Goal: Task Accomplishment & Management: Use online tool/utility

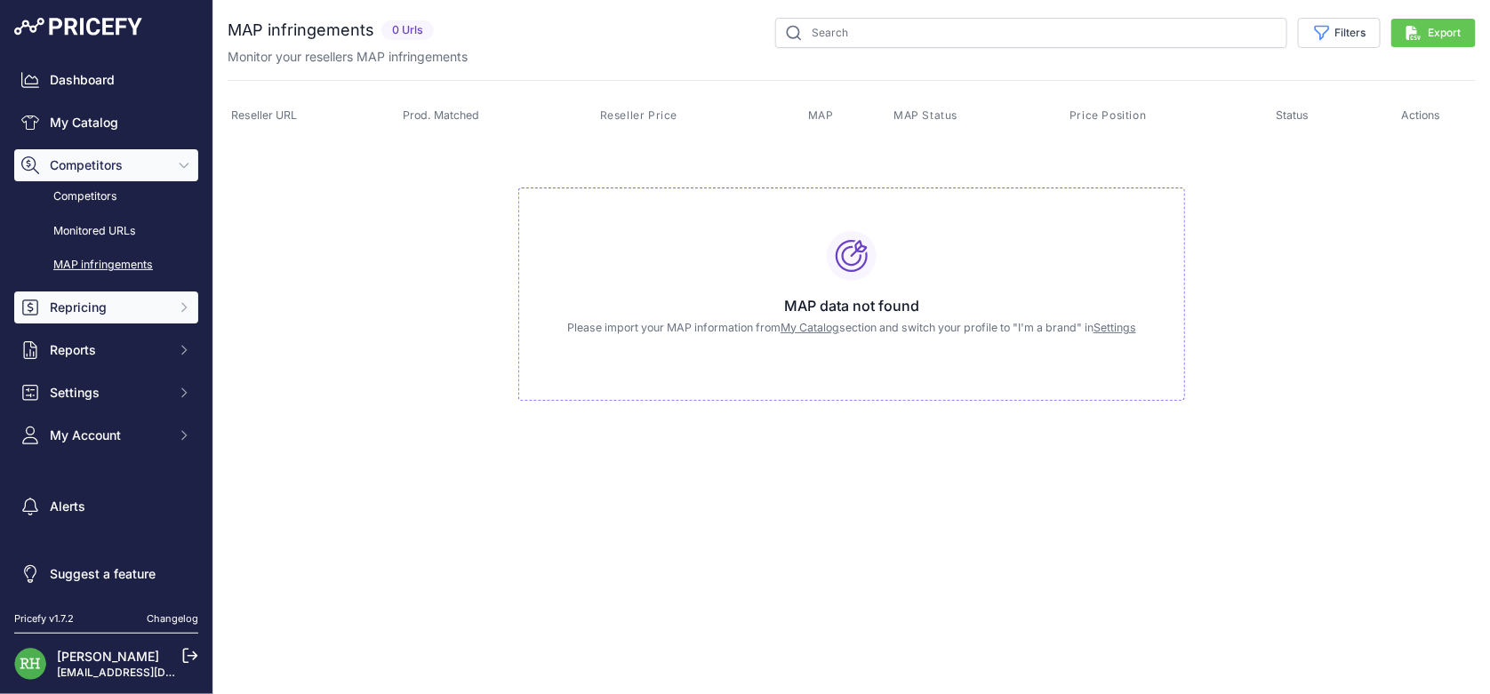
click at [157, 316] on span "Repricing" at bounding box center [108, 308] width 116 height 18
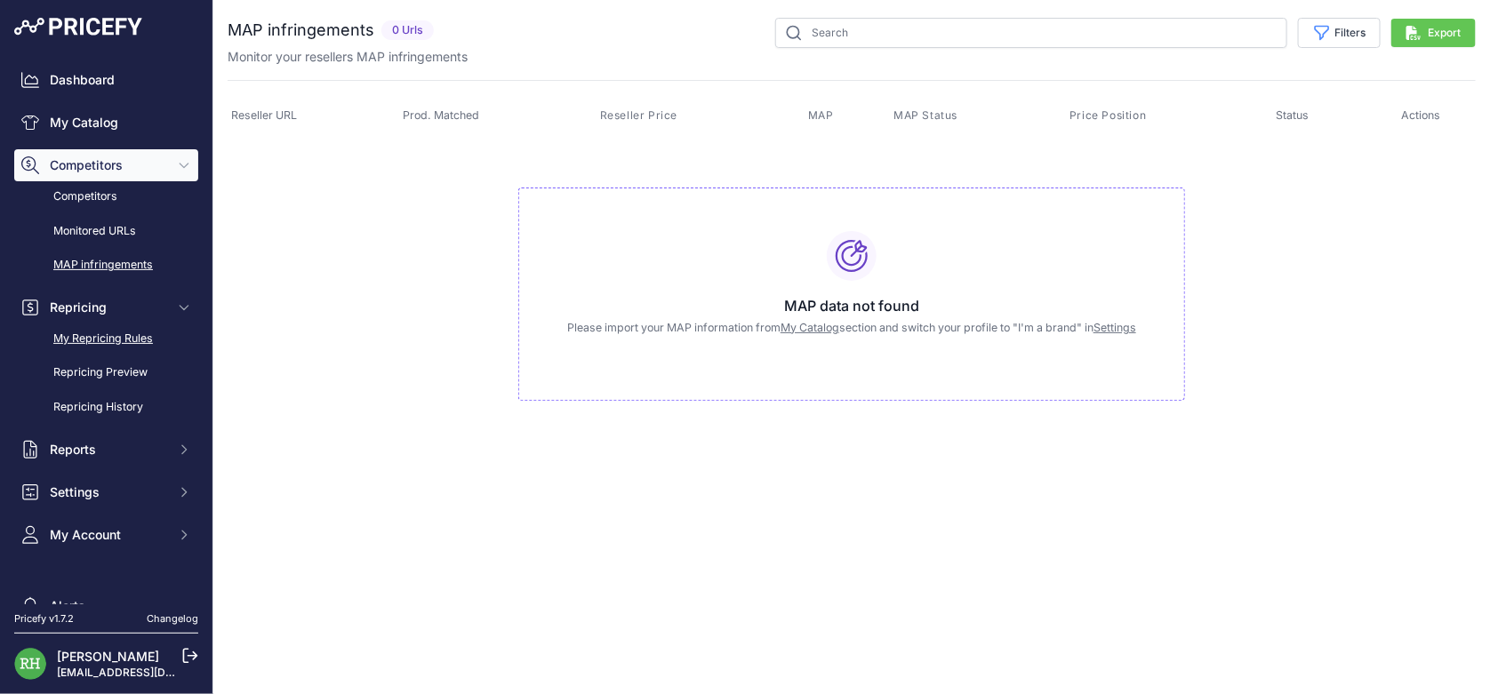
click at [156, 355] on link "My Repricing Rules" at bounding box center [106, 339] width 184 height 31
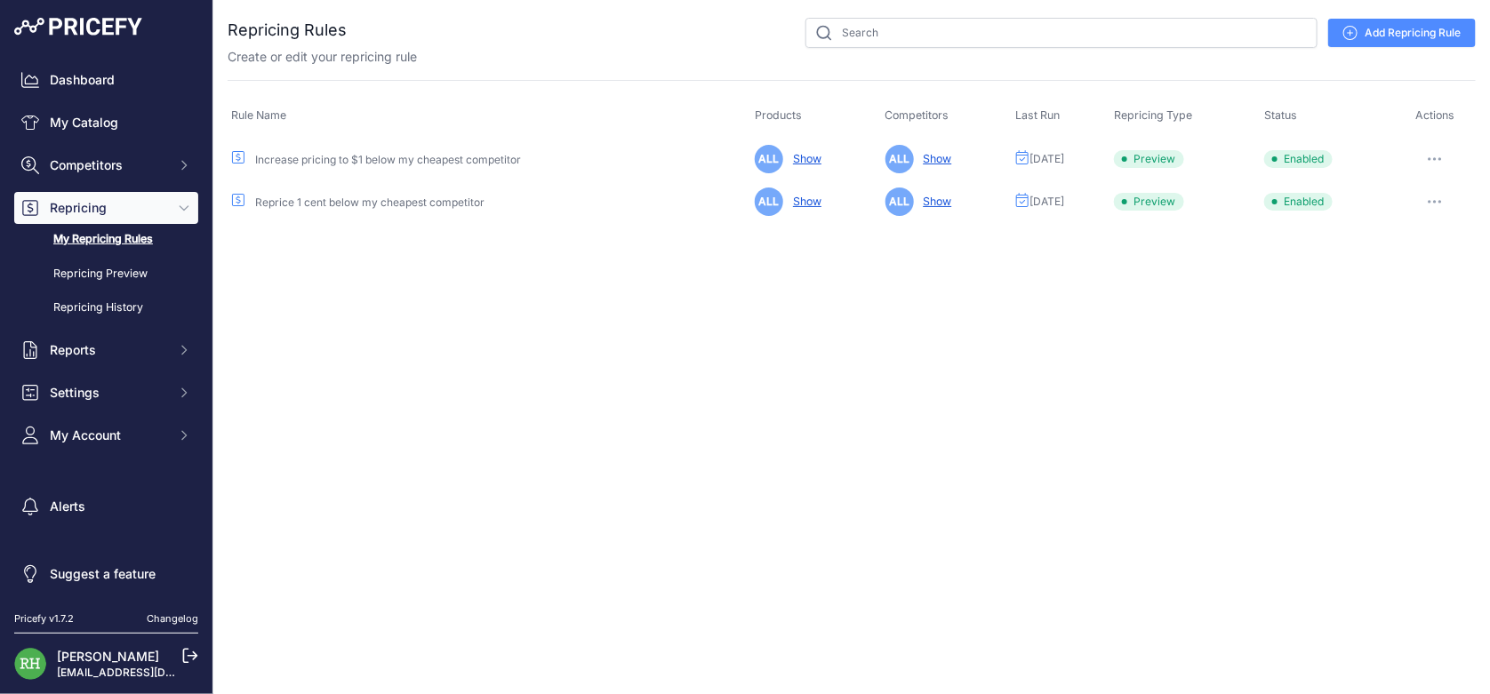
click at [1444, 172] on button "button" at bounding box center [1435, 159] width 36 height 25
click at [1368, 239] on button "Run Preview" at bounding box center [1415, 225] width 114 height 28
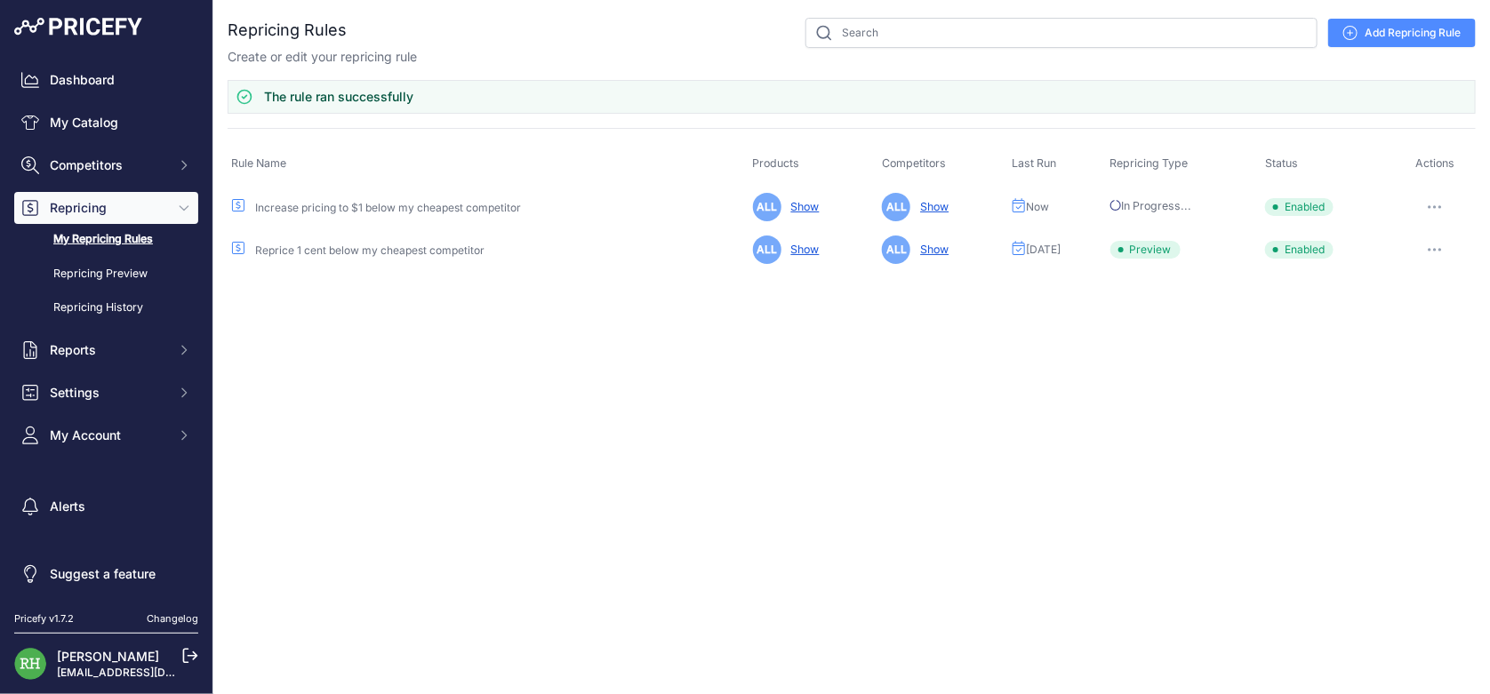
click at [1444, 262] on button "button" at bounding box center [1435, 249] width 36 height 25
click at [1397, 330] on button "Run Preview" at bounding box center [1415, 315] width 114 height 28
